Goal: Answer question/provide support

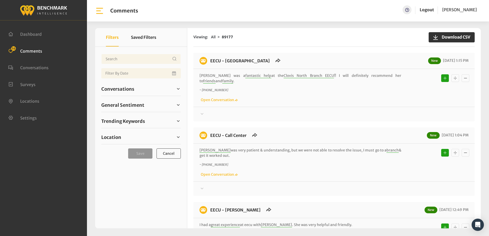
scroll to position [409, 0]
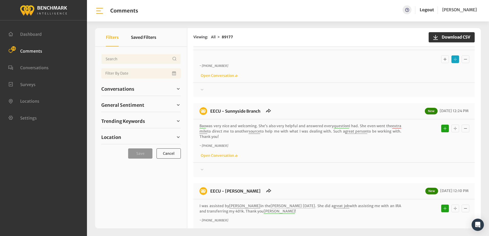
click at [303, 57] on div "~ +15599701411 Open Conversation" at bounding box center [334, 66] width 269 height 24
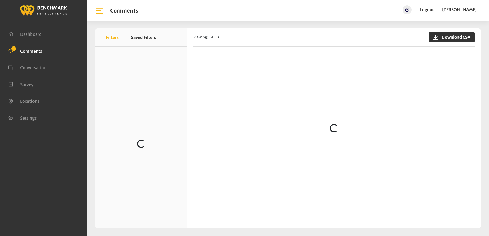
scroll to position [227, 0]
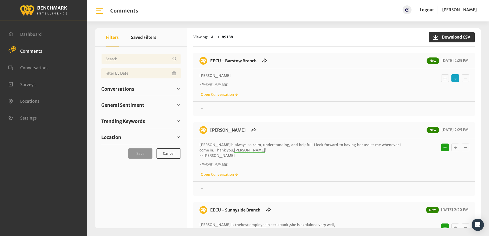
click at [203, 109] on icon at bounding box center [202, 109] width 5 height 6
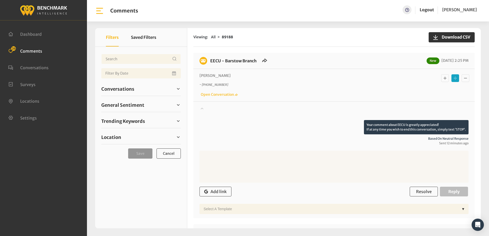
click at [203, 109] on icon at bounding box center [202, 108] width 5 height 6
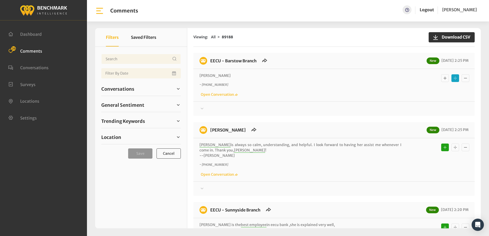
drag, startPoint x: 34, startPoint y: 50, endPoint x: 38, endPoint y: 50, distance: 3.3
click at [34, 50] on span "Comments" at bounding box center [31, 50] width 22 height 5
click at [338, 106] on div at bounding box center [334, 109] width 269 height 6
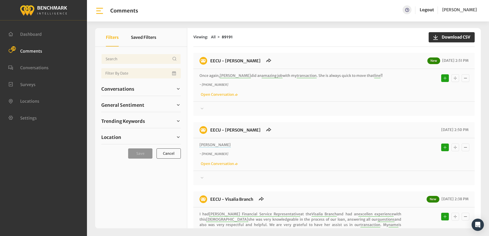
click at [294, 49] on div "Viewing: All 89191 Download CSV EECU - [PERSON_NAME] New [DATE] 2:51 PM Once ag…" at bounding box center [334, 128] width 294 height 201
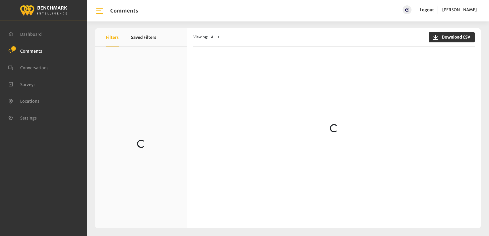
scroll to position [1177, 0]
